Goal: Task Accomplishment & Management: Use online tool/utility

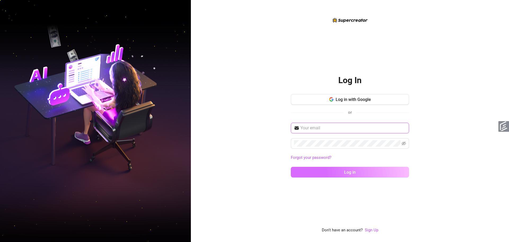
type input "[EMAIL_ADDRESS][DOMAIN_NAME]"
click at [326, 169] on button "Log in" at bounding box center [350, 172] width 118 height 11
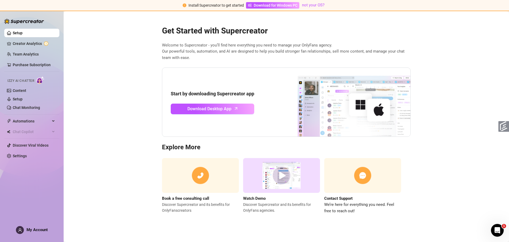
click at [28, 80] on span "Izzy AI Chatter" at bounding box center [20, 80] width 27 height 5
click at [25, 41] on link "Creator Analytics" at bounding box center [34, 43] width 42 height 8
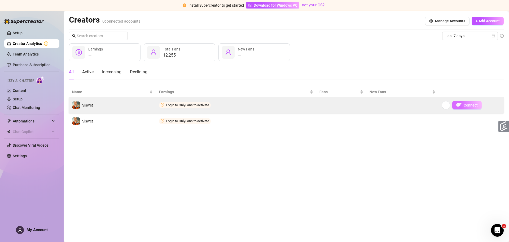
click at [458, 106] on img "button" at bounding box center [458, 104] width 5 height 5
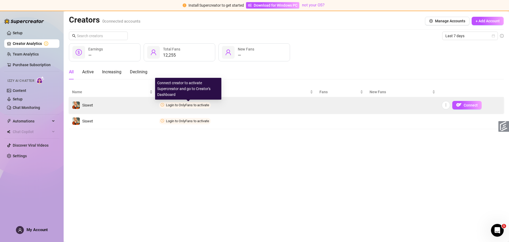
click at [208, 107] on span "Login to OnlyFans to activate" at bounding box center [187, 105] width 43 height 4
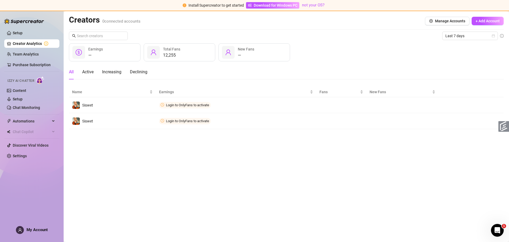
click at [294, 32] on div "Last 7 days" at bounding box center [286, 36] width 435 height 8
click at [262, 3] on span "Download for Windows PC" at bounding box center [276, 5] width 44 height 6
